Goal: Task Accomplishment & Management: Manage account settings

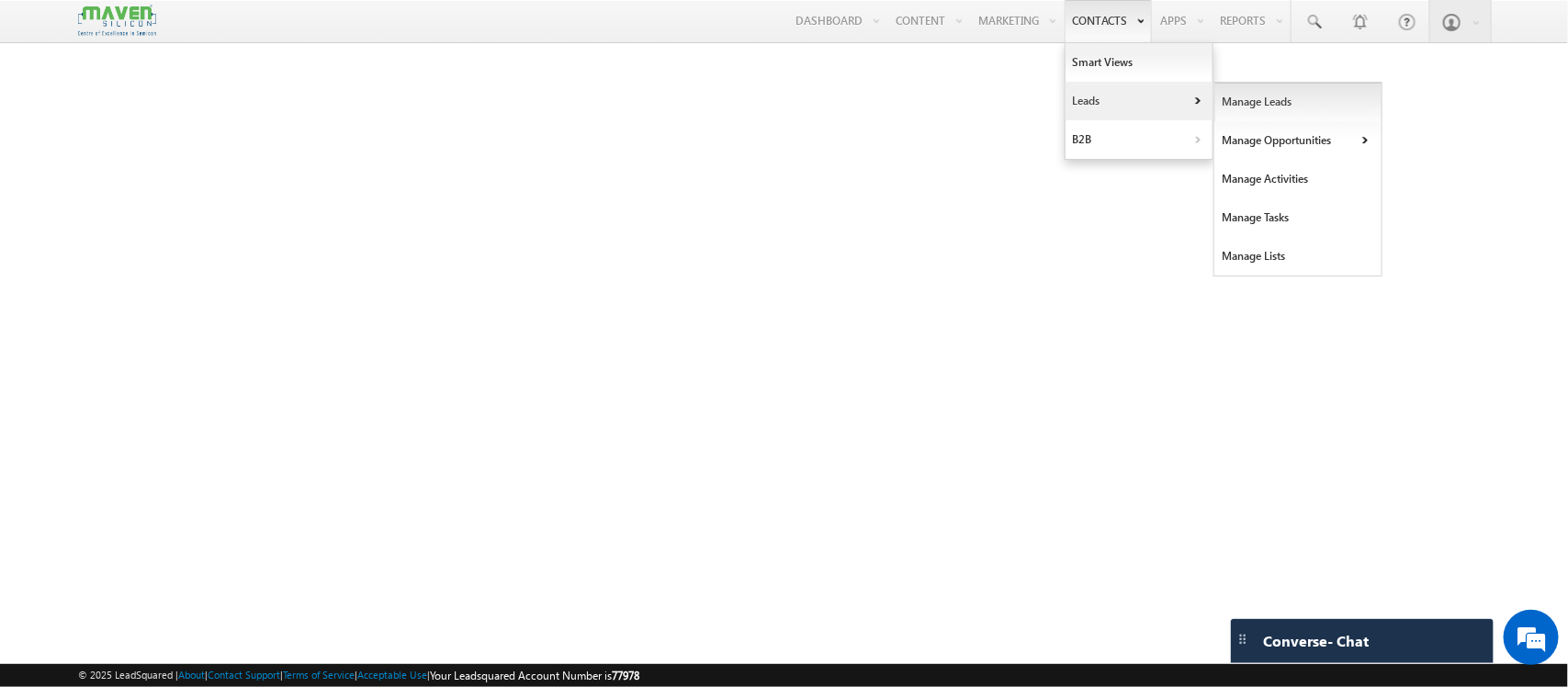
click at [1265, 104] on link "Manage Leads" at bounding box center [1298, 102] width 168 height 39
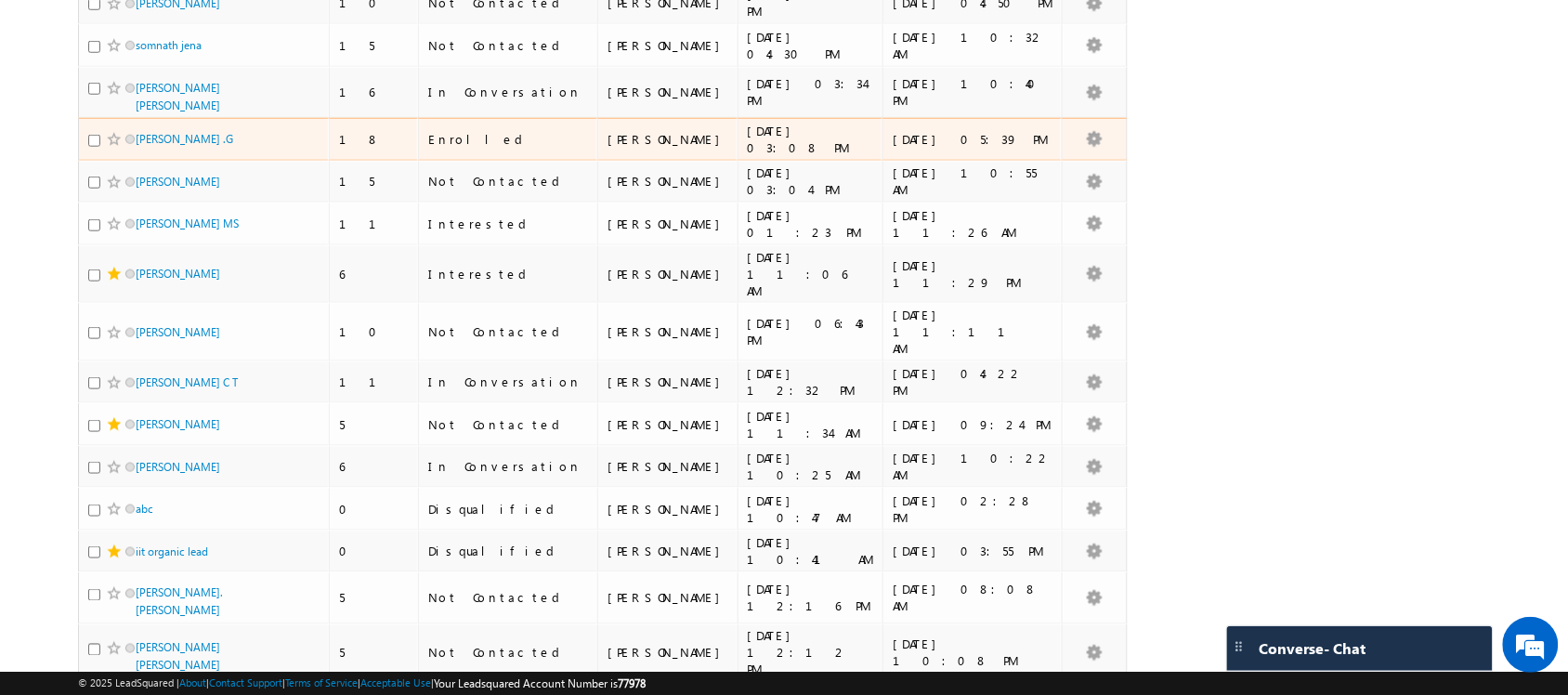
scroll to position [460, 0]
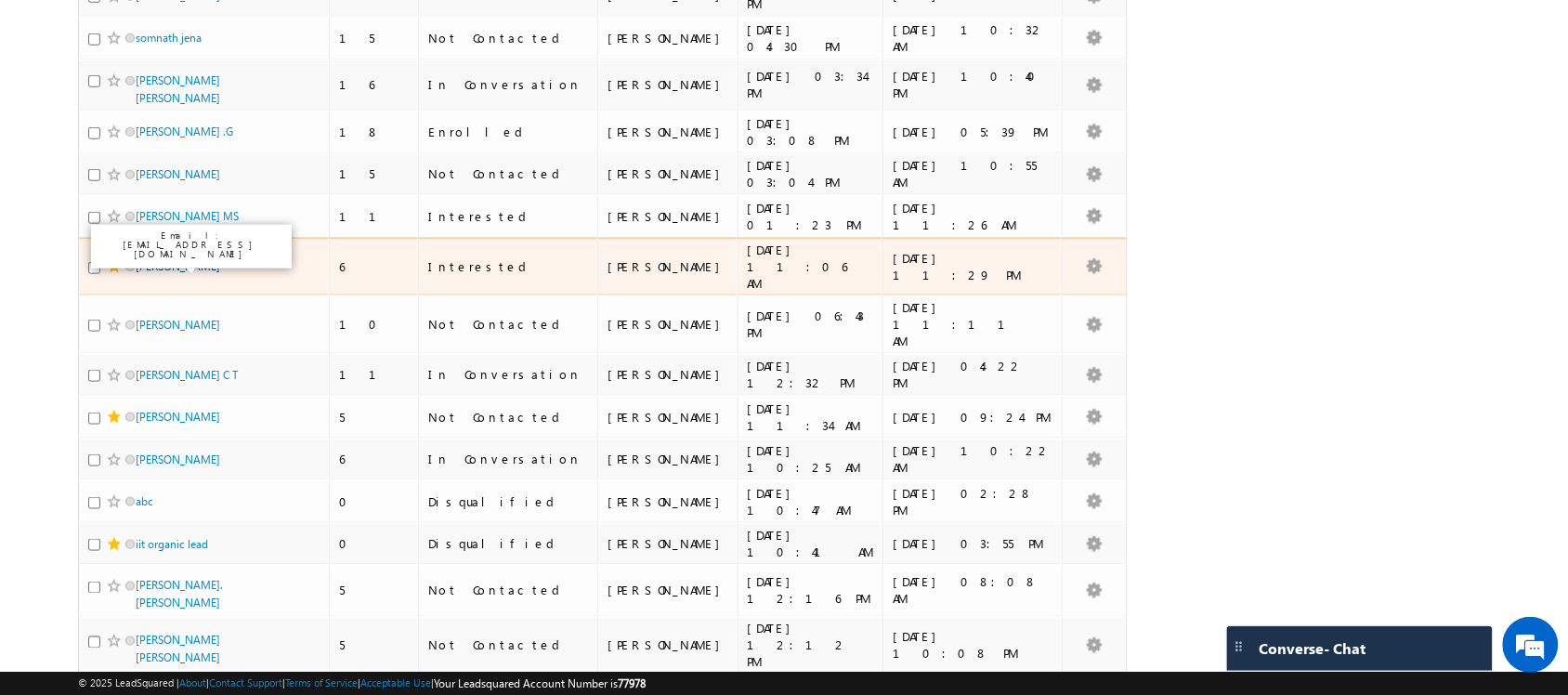
click at [167, 263] on link "Jeevan J M" at bounding box center [177, 266] width 85 height 14
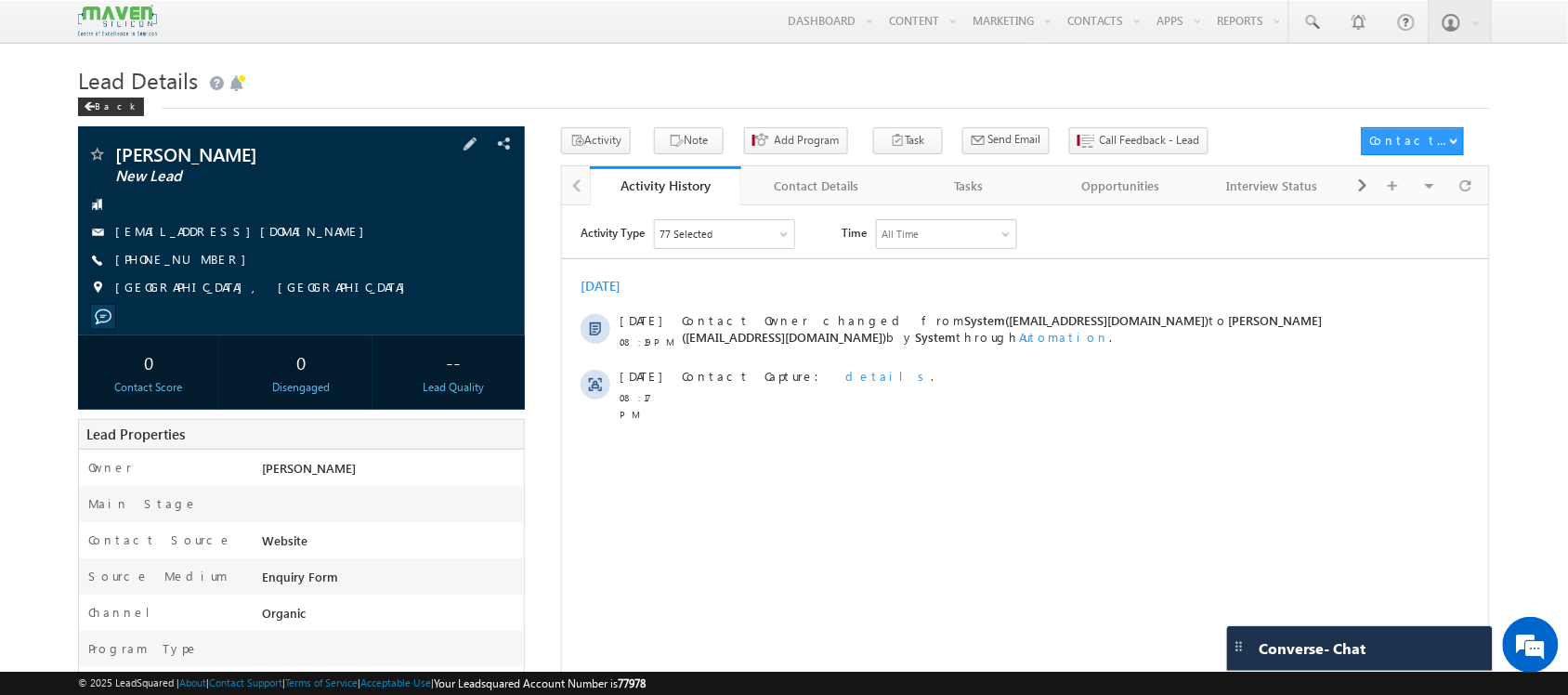
click at [191, 257] on span "[PHONE_NUMBER]" at bounding box center [186, 260] width 140 height 19
copy span "7732063886"
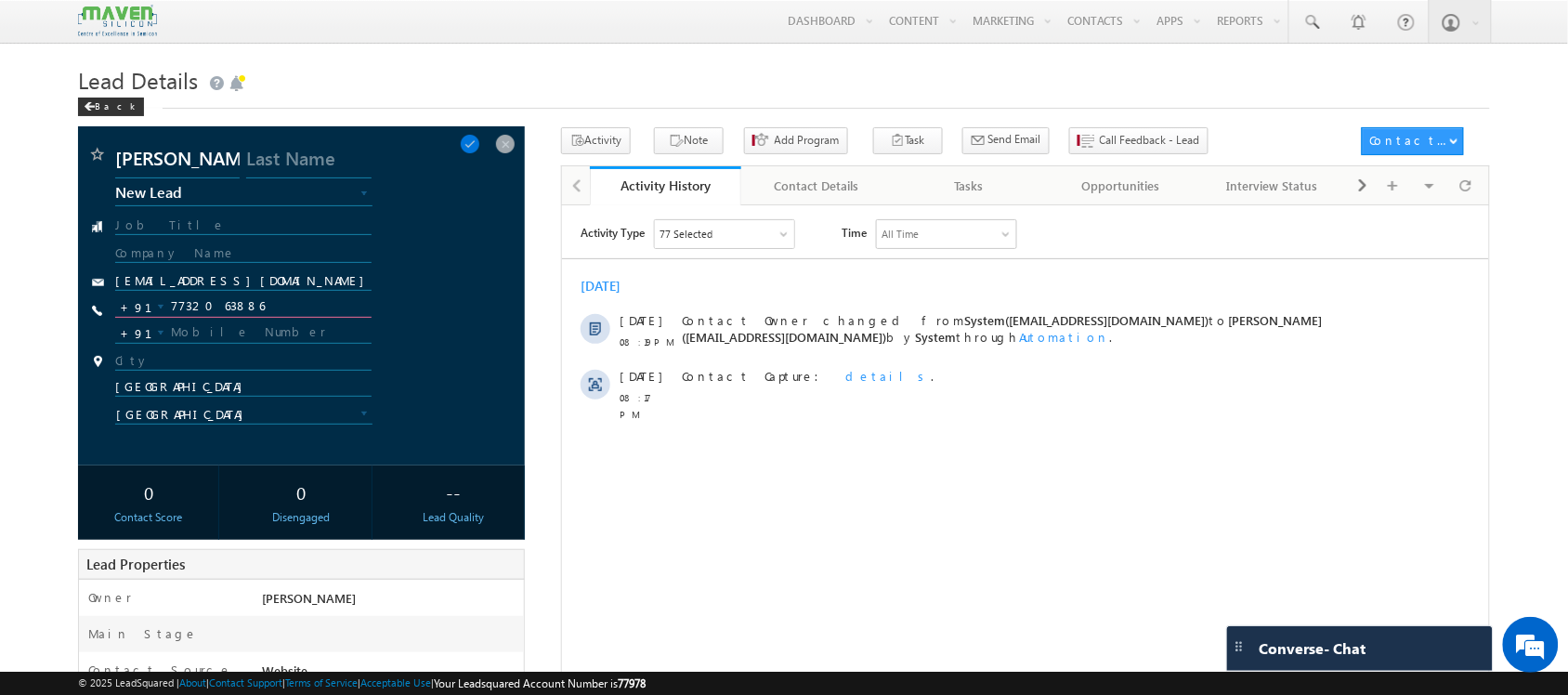
click at [215, 310] on input "7732063886" at bounding box center [243, 307] width 255 height 22
click at [1479, 196] on div at bounding box center [1465, 185] width 36 height 33
click at [1100, 141] on span "Call Feedback - Lead" at bounding box center [1150, 141] width 101 height 17
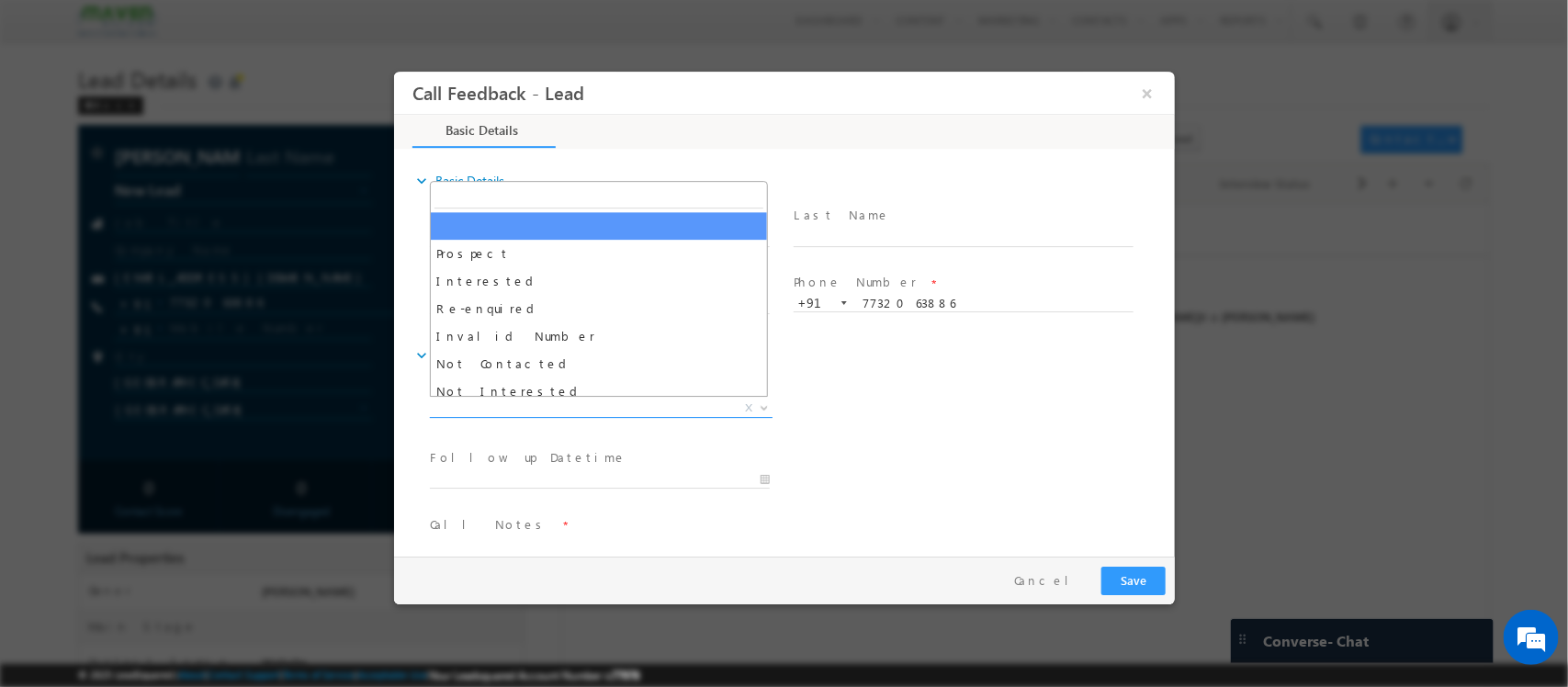
click at [600, 407] on span "X" at bounding box center [600, 409] width 343 height 18
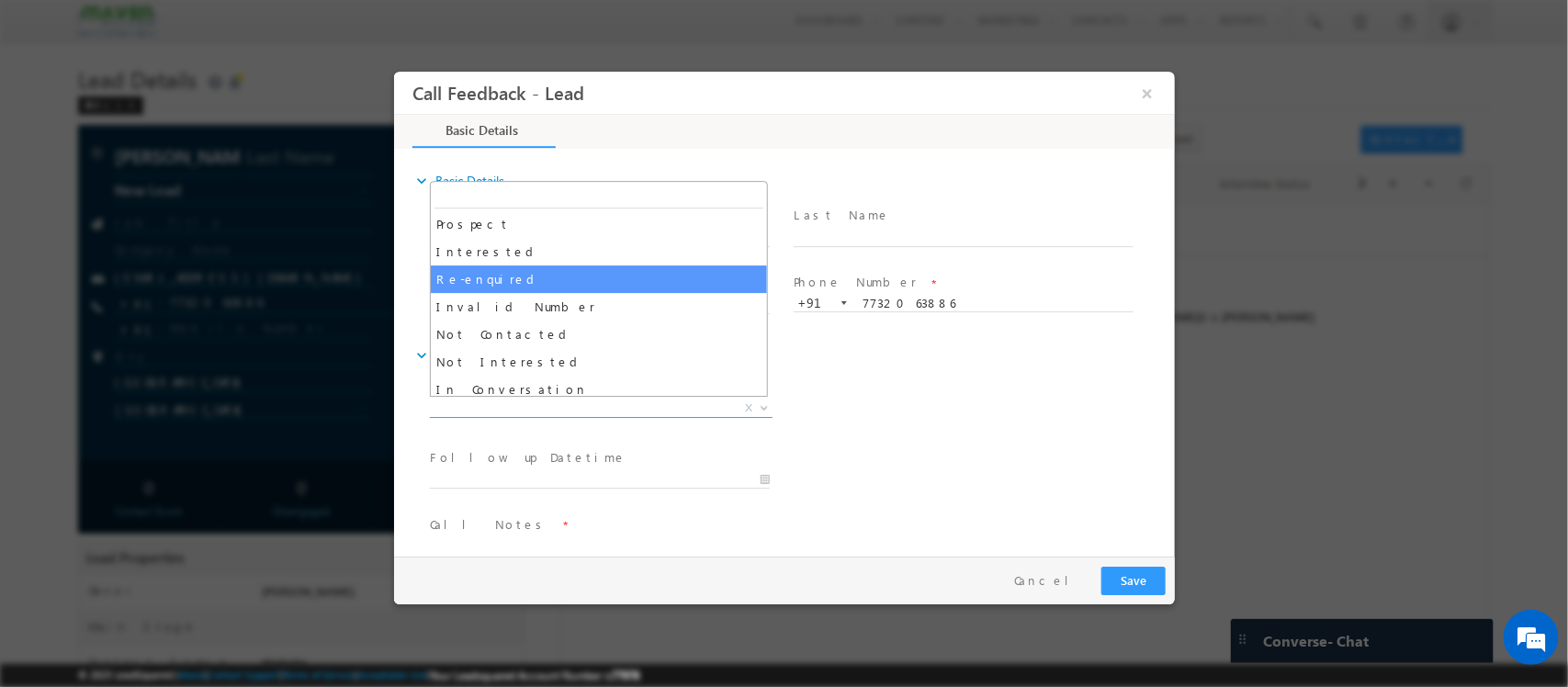
scroll to position [33, 0]
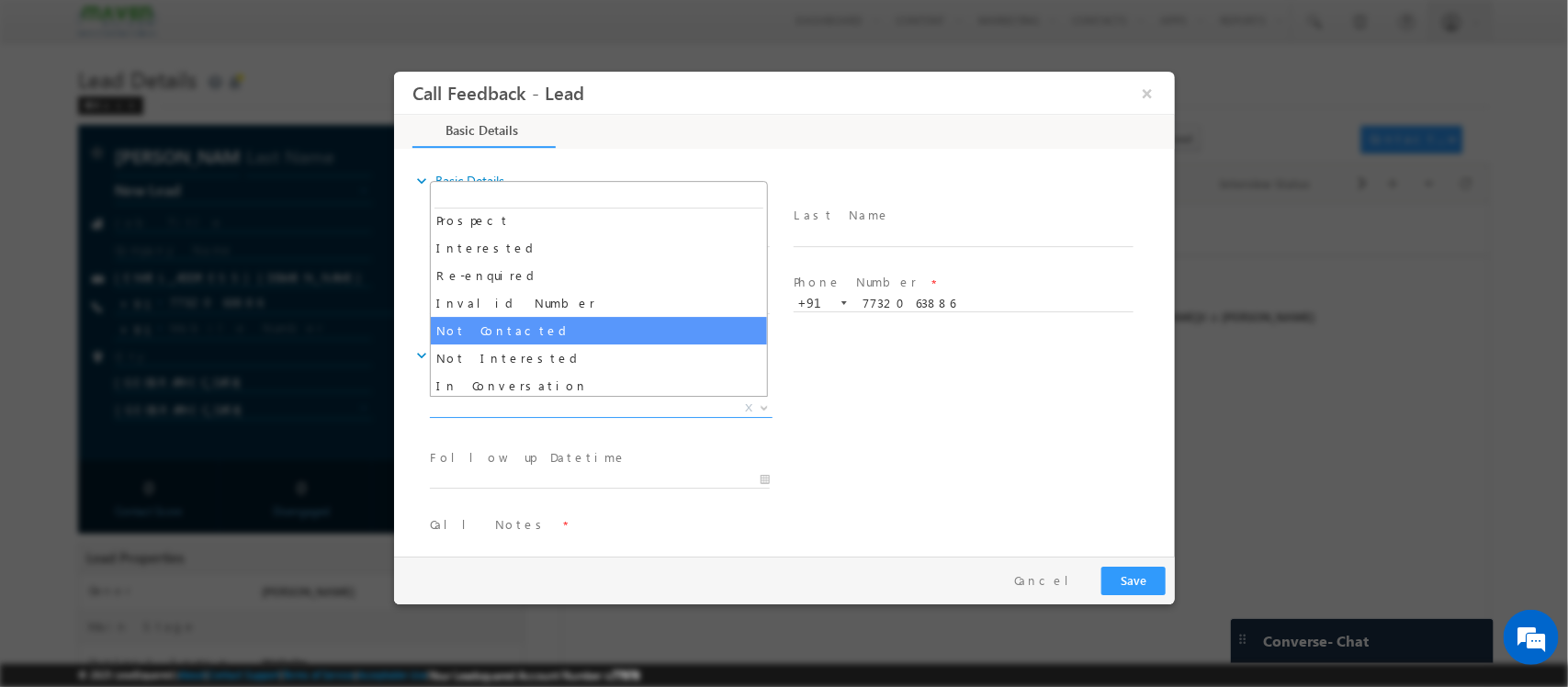
select select "Not Contacted"
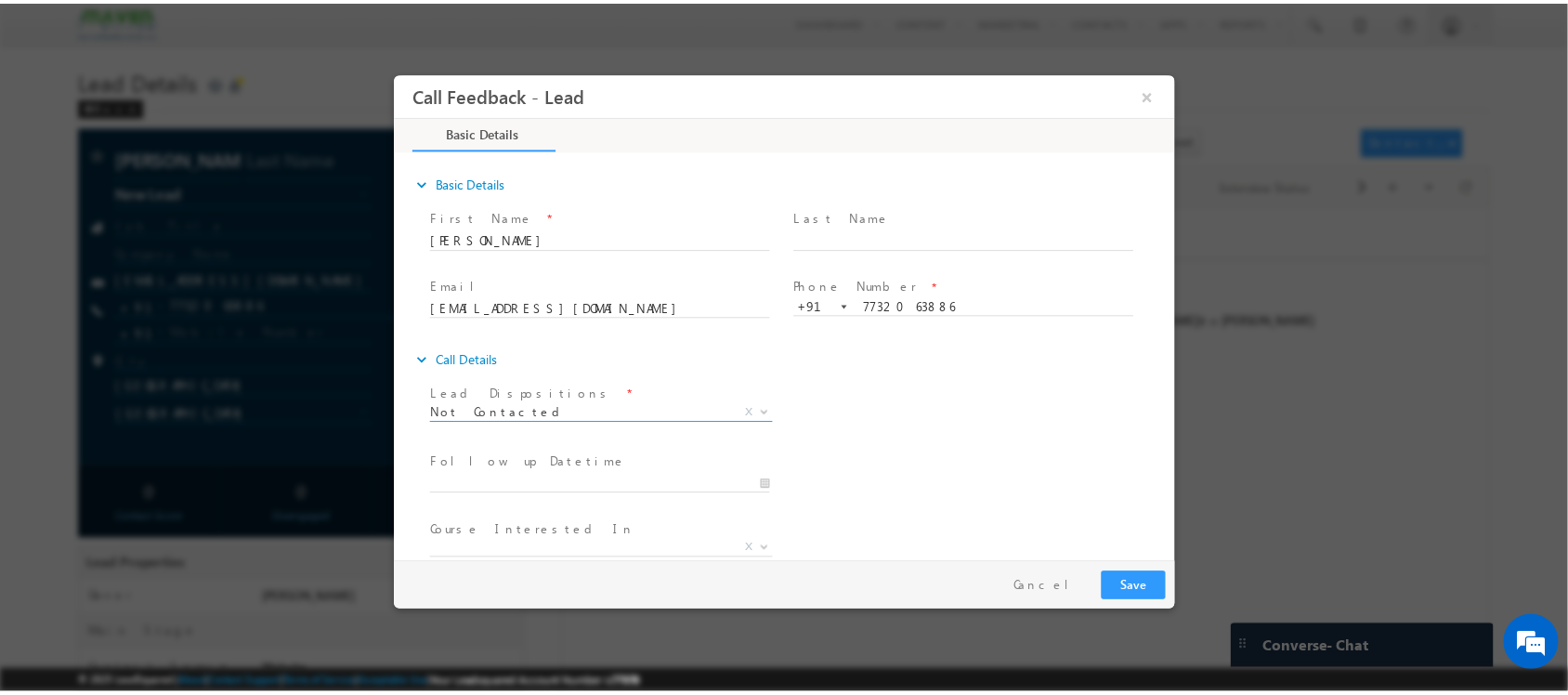
scroll to position [100, 0]
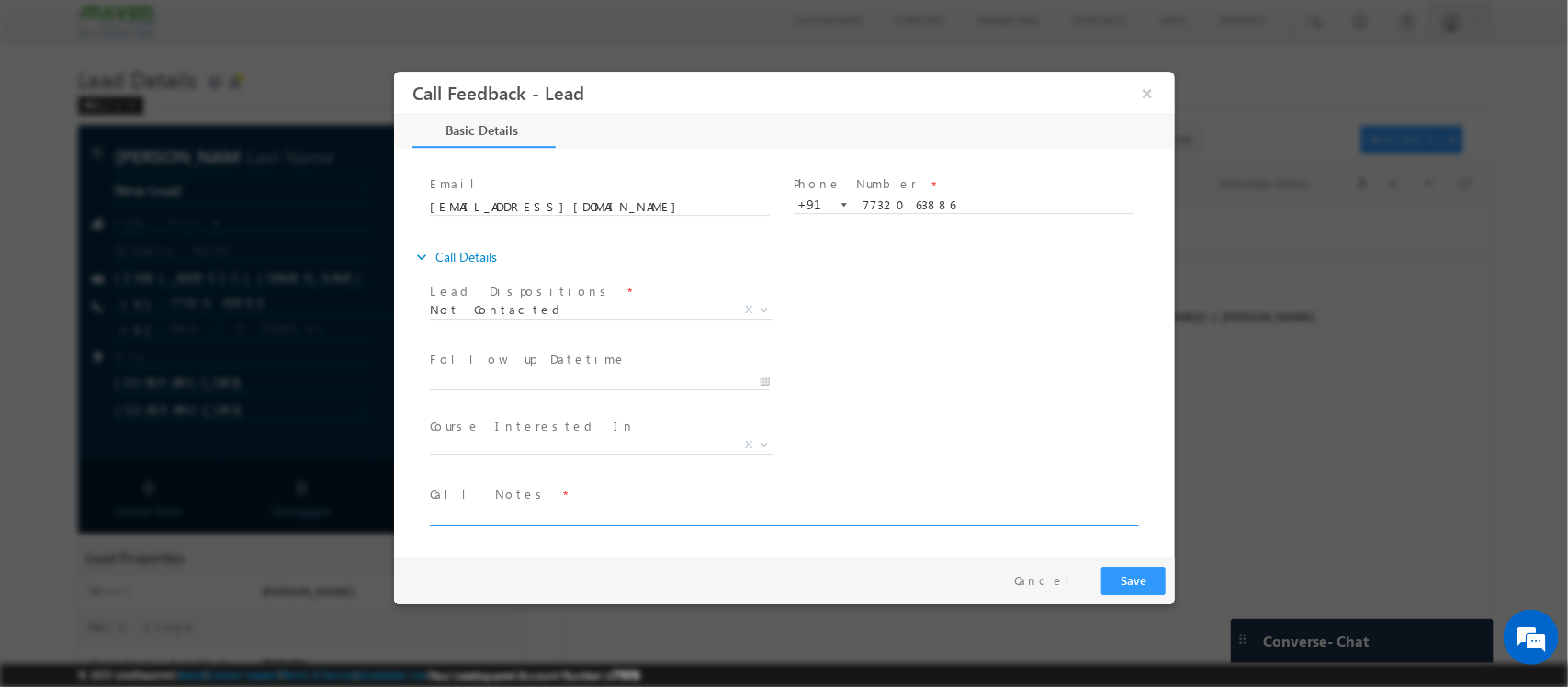
click at [546, 517] on textarea at bounding box center [782, 515] width 706 height 21
type textarea "disconnected / 2024 ECE passout"
drag, startPoint x: 1128, startPoint y: 569, endPoint x: 1217, endPoint y: 89, distance: 488.2
click at [1128, 569] on button "Save" at bounding box center [1133, 581] width 65 height 29
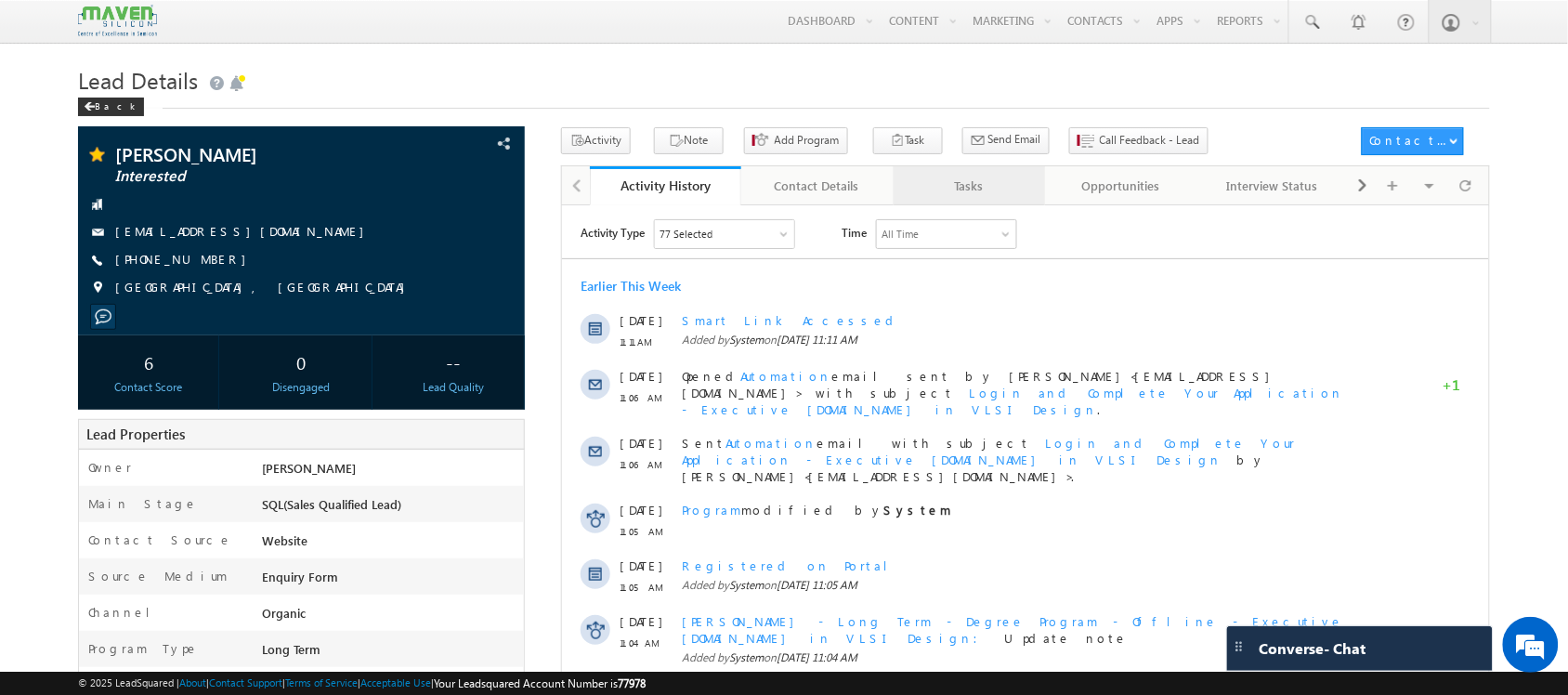
click at [1010, 187] on div "Tasks" at bounding box center [970, 186] width 121 height 22
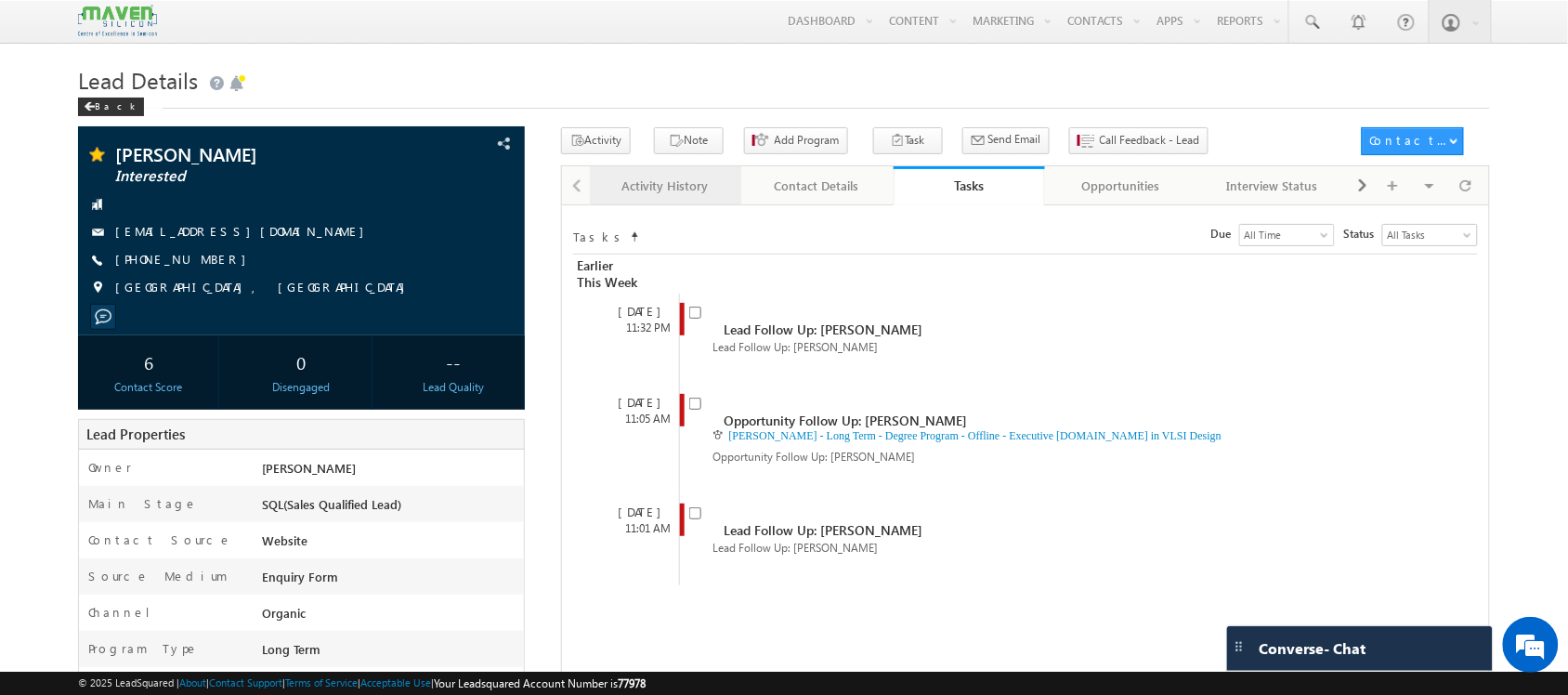
click at [657, 188] on div "Activity History" at bounding box center [666, 186] width 121 height 22
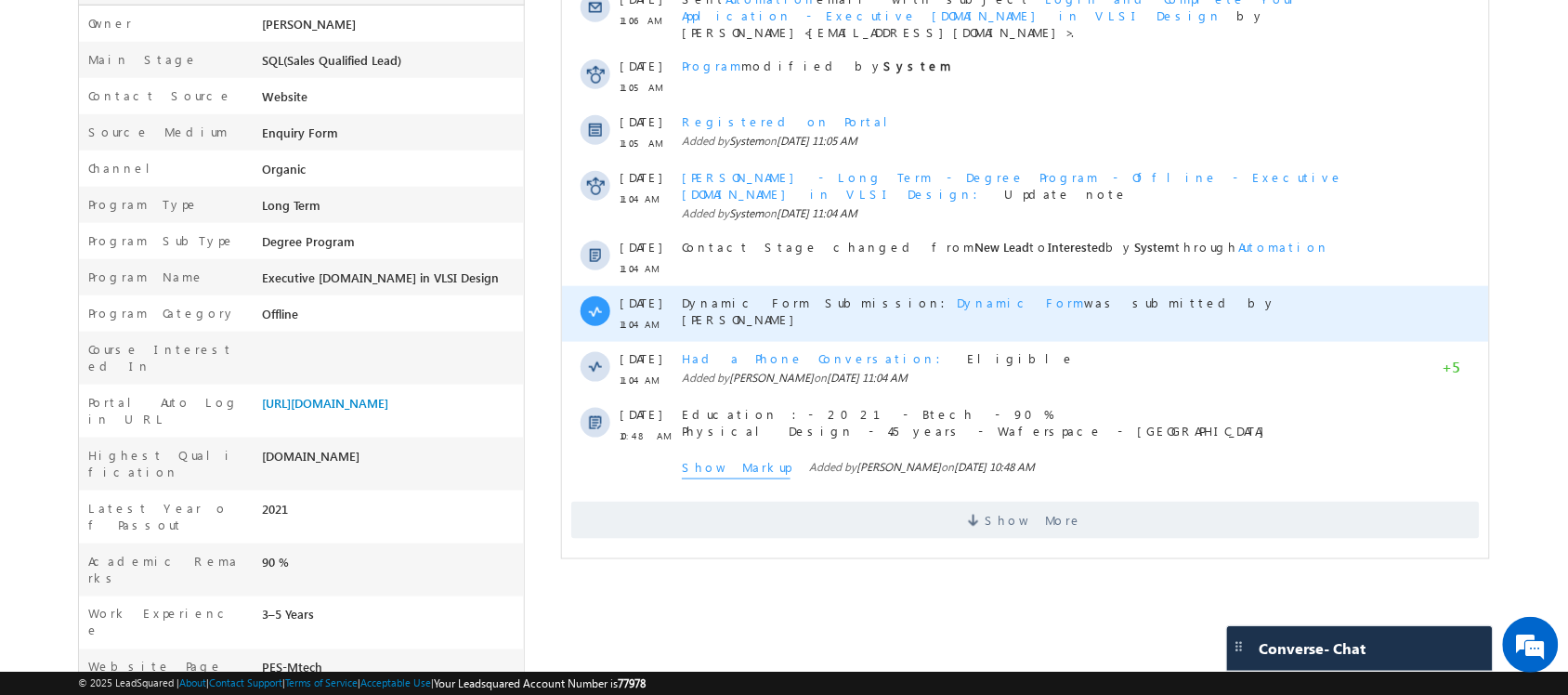
scroll to position [452, 0]
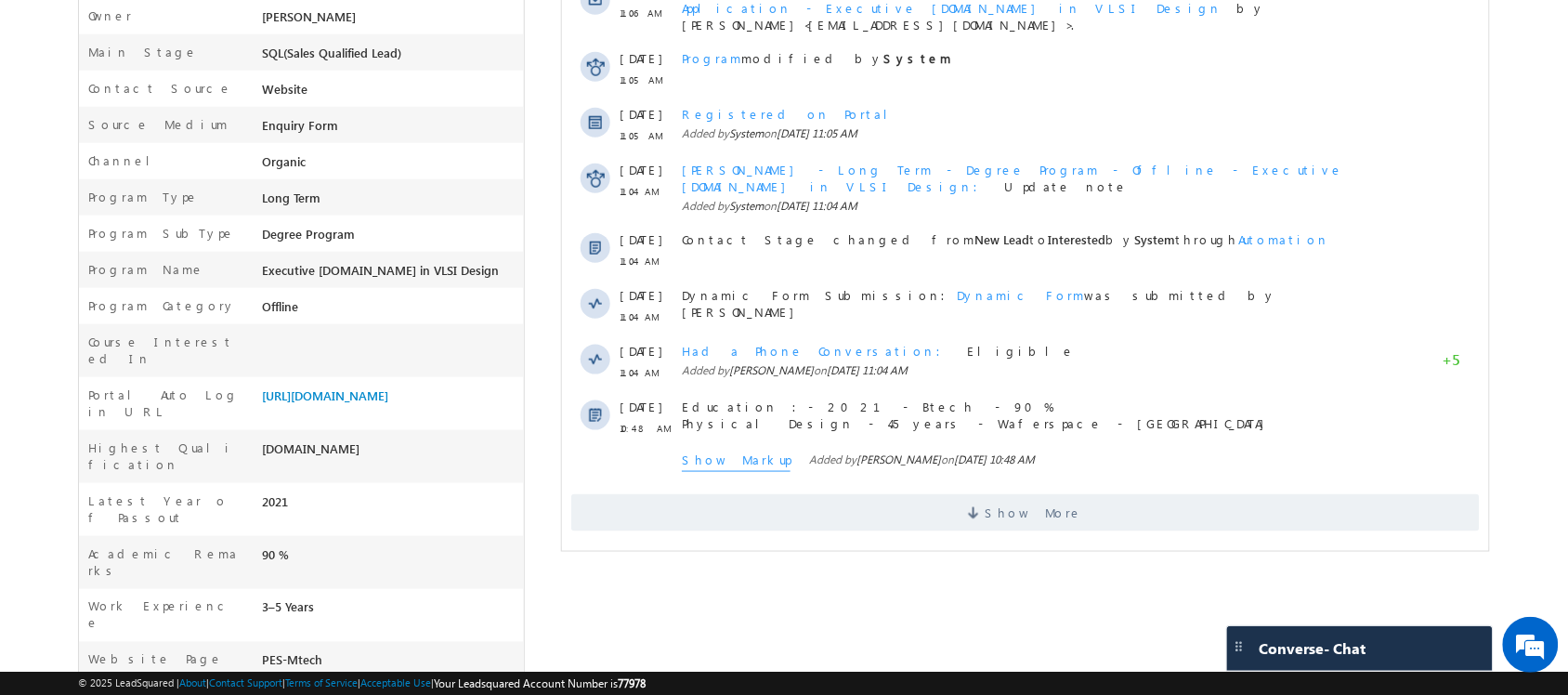
drag, startPoint x: 872, startPoint y: 507, endPoint x: 802, endPoint y: 445, distance: 93.5
click at [802, 445] on html "Activity Type 77 Selected Select All Sales Activities 1 Sales Activity Opportun…" at bounding box center [1025, 149] width 928 height 792
click at [802, 480] on div "Show More" at bounding box center [1025, 506] width 928 height 51
click at [962, 513] on html "Activity Type 77 Selected Select All Sales Activities 1 Sales Activity Opportun…" at bounding box center [1025, 149] width 928 height 792
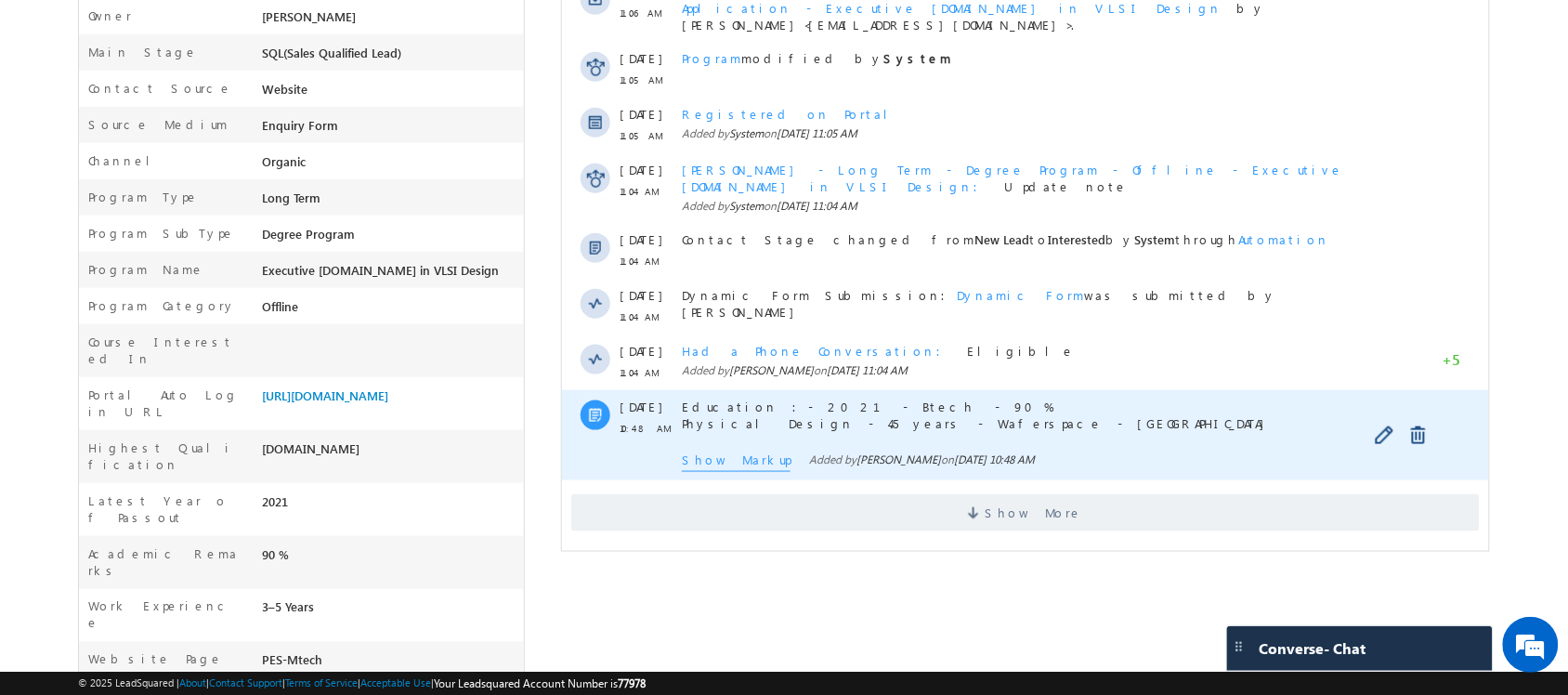
click at [838, 438] on div "Education :- 2021- Btech - 90% Physical Design - 4.5 years - Waferspace - Banne…" at bounding box center [1021, 436] width 681 height 90
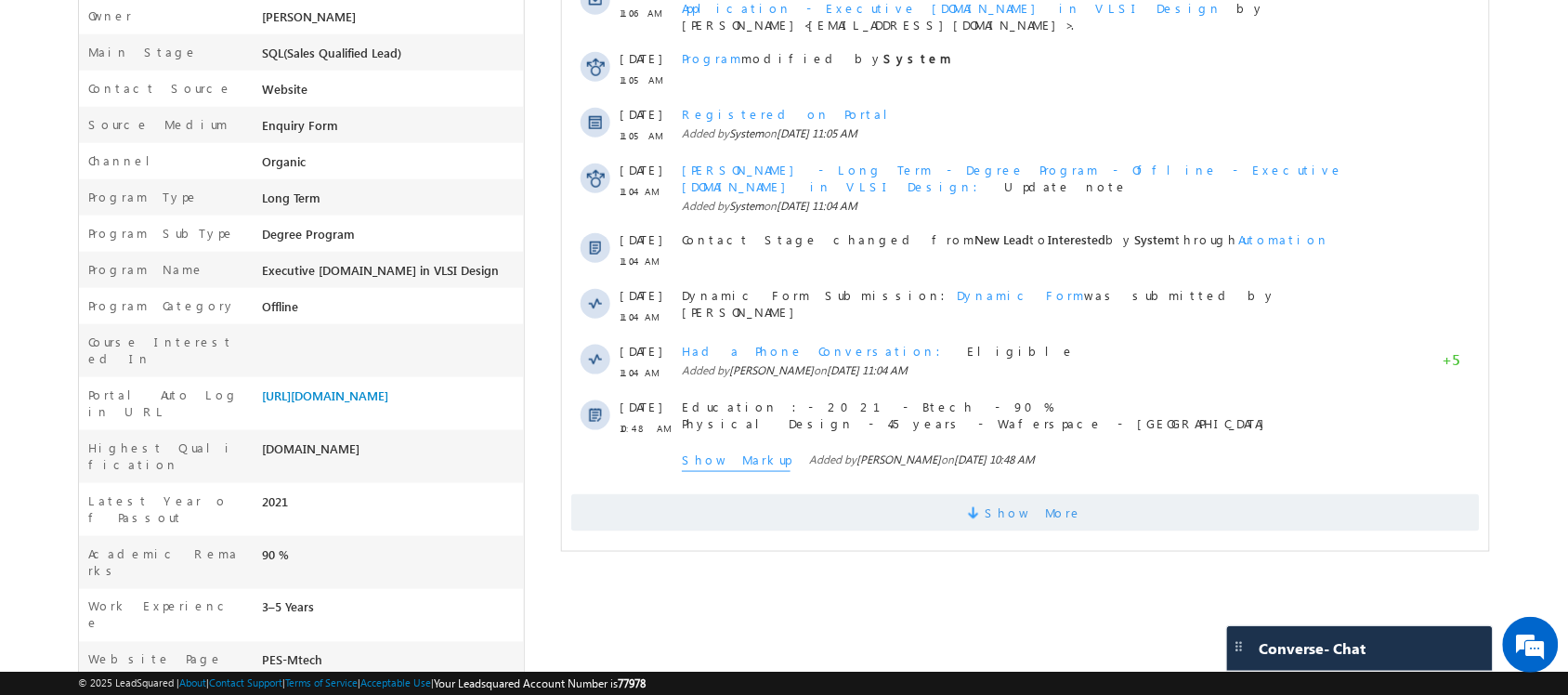
click at [893, 494] on span "Show More" at bounding box center [1025, 513] width 909 height 37
